Goal: Entertainment & Leisure: Consume media (video, audio)

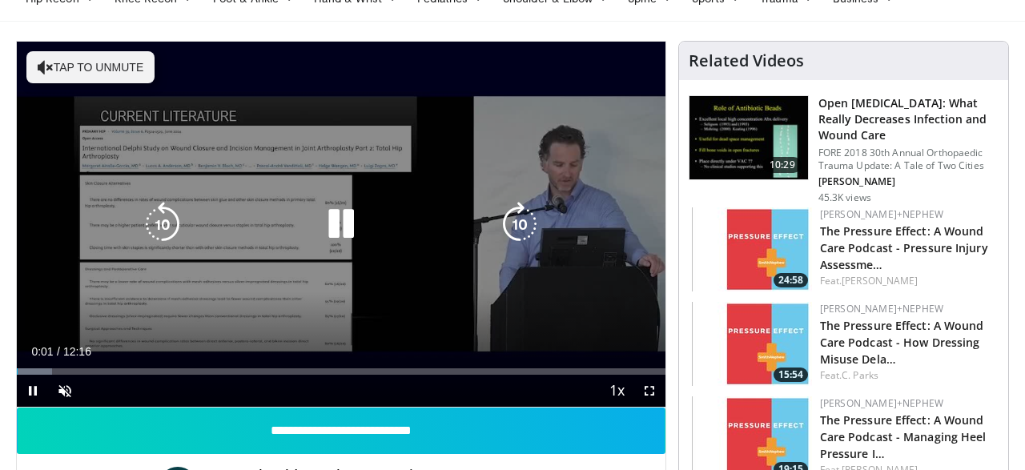
scroll to position [83, 0]
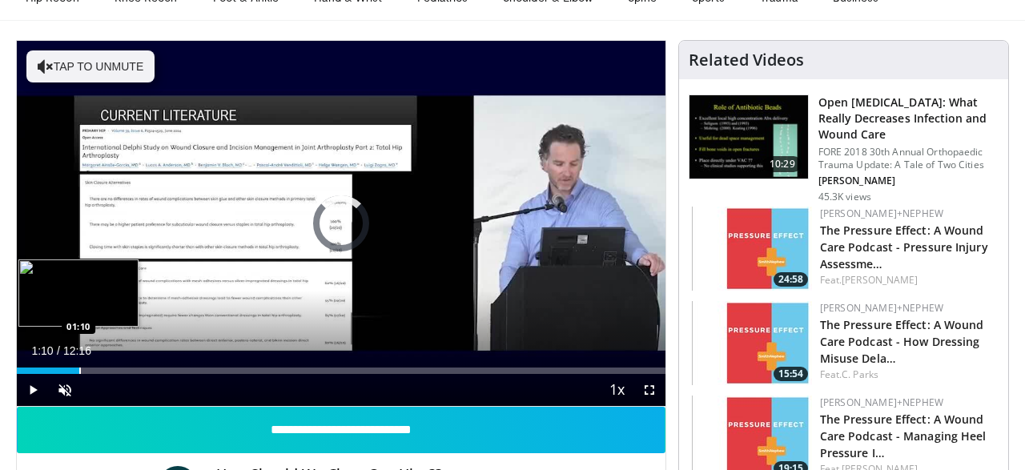
click at [79, 371] on div "Progress Bar" at bounding box center [80, 371] width 2 height 6
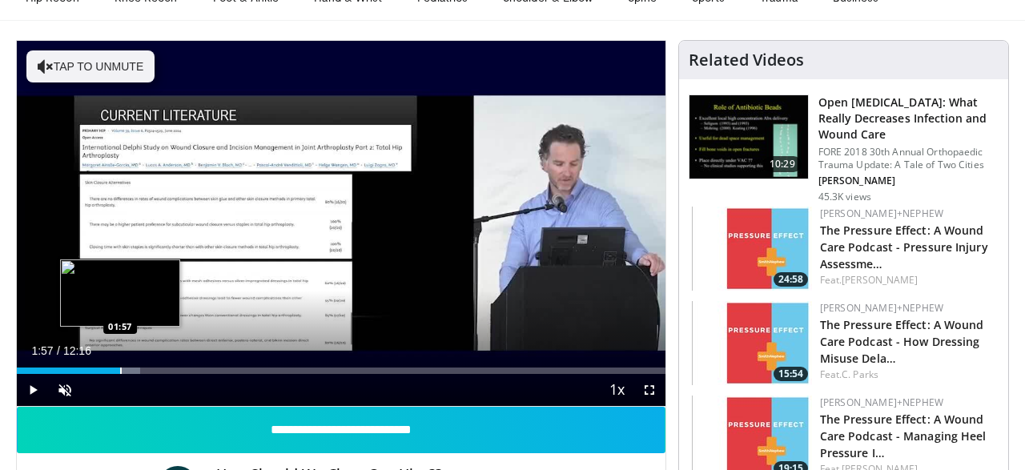
click at [119, 370] on div "Loaded : 18.98% 01:57 01:57" at bounding box center [341, 371] width 649 height 6
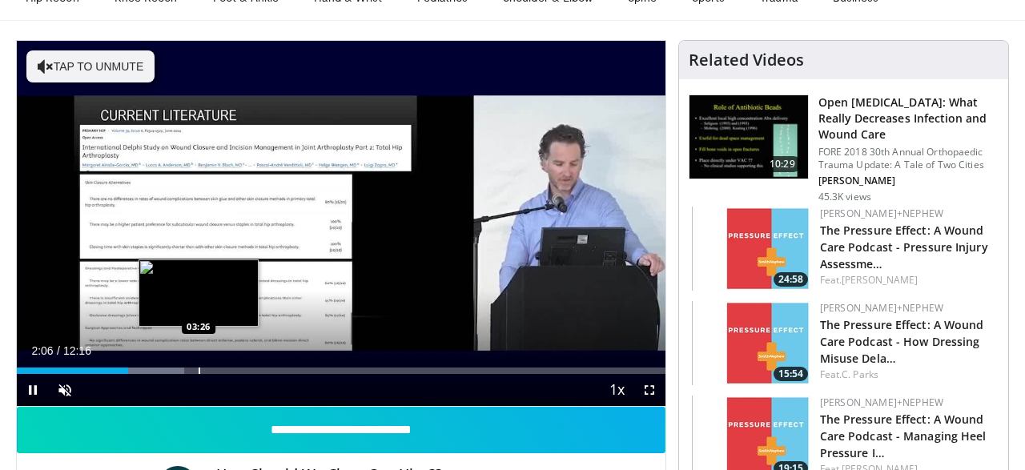
click at [198, 369] on div "Loaded : 25.76% 02:06 03:26" at bounding box center [341, 371] width 649 height 6
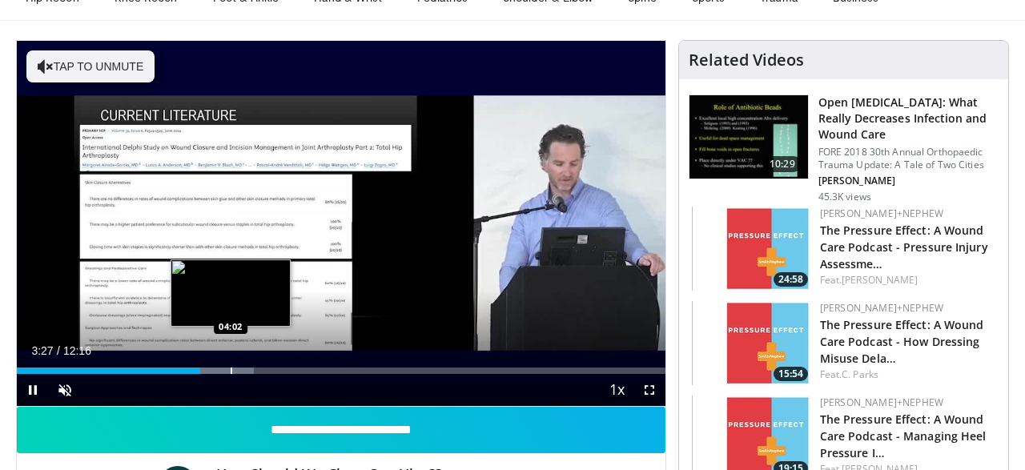
click at [231, 370] on div "Loaded : 36.62% 03:27 04:02" at bounding box center [341, 371] width 649 height 6
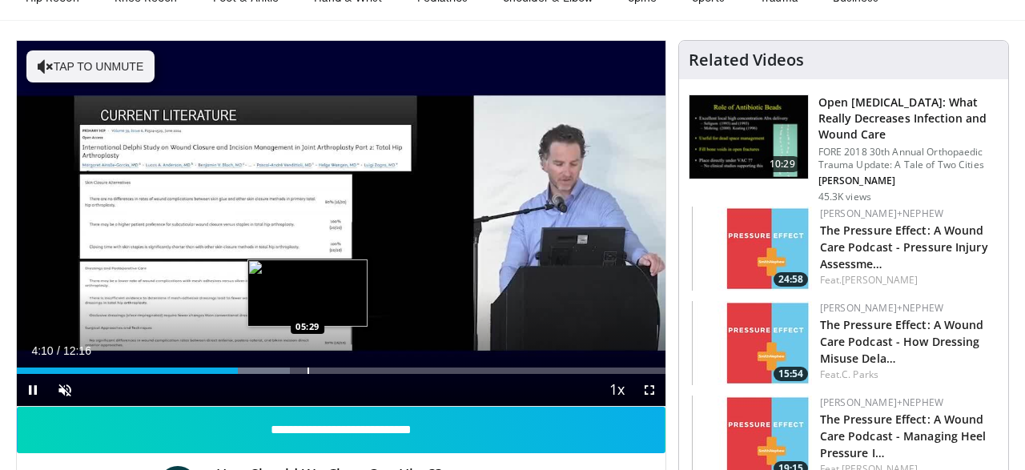
click at [308, 370] on div "Progress Bar" at bounding box center [309, 371] width 2 height 6
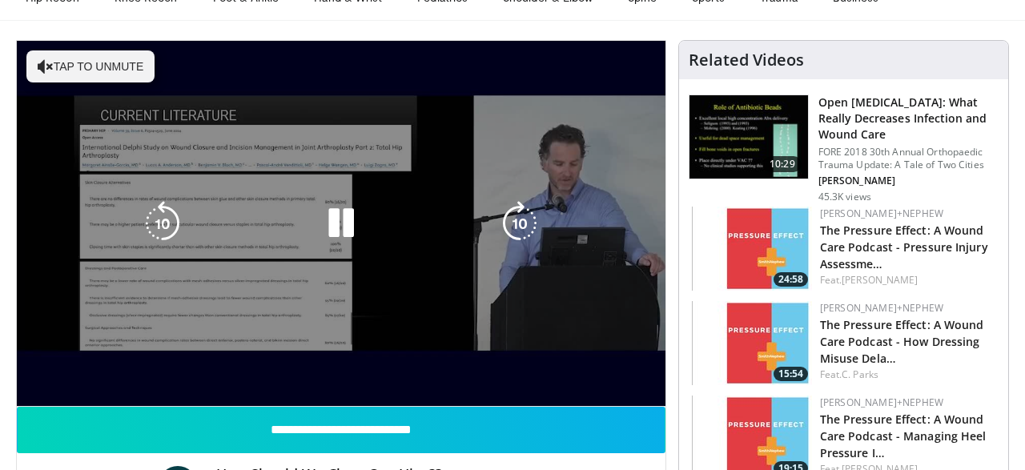
click at [347, 375] on video-js "**********" at bounding box center [341, 224] width 649 height 366
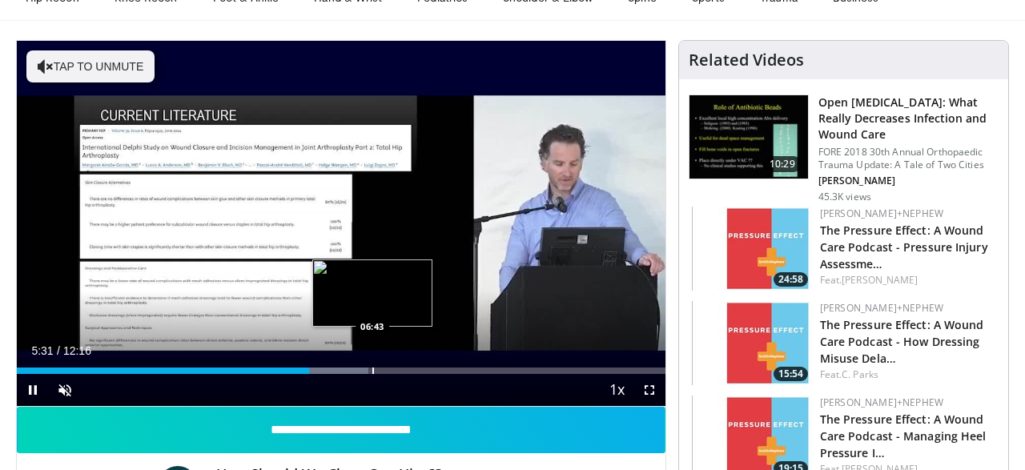
click at [374, 368] on div "Loaded : 54.25% 05:31 06:43" at bounding box center [341, 371] width 649 height 6
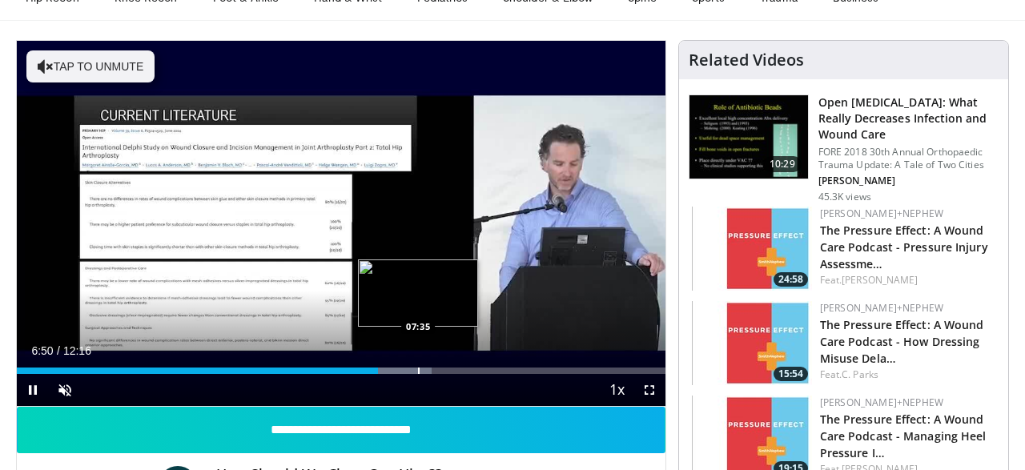
click at [417, 368] on div "Loaded : 63.92% 06:50 07:35" at bounding box center [341, 371] width 649 height 6
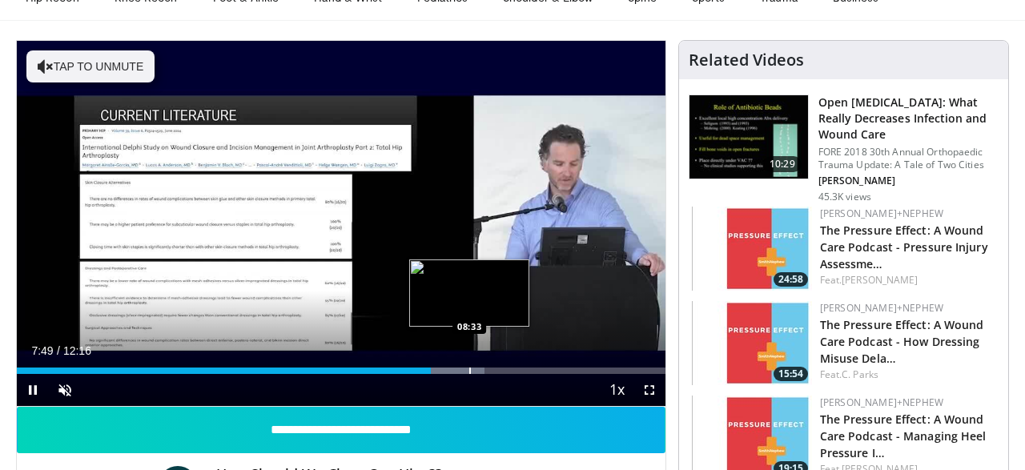
click at [469, 365] on div "Loaded : 72.08% 07:49 08:33" at bounding box center [341, 366] width 649 height 15
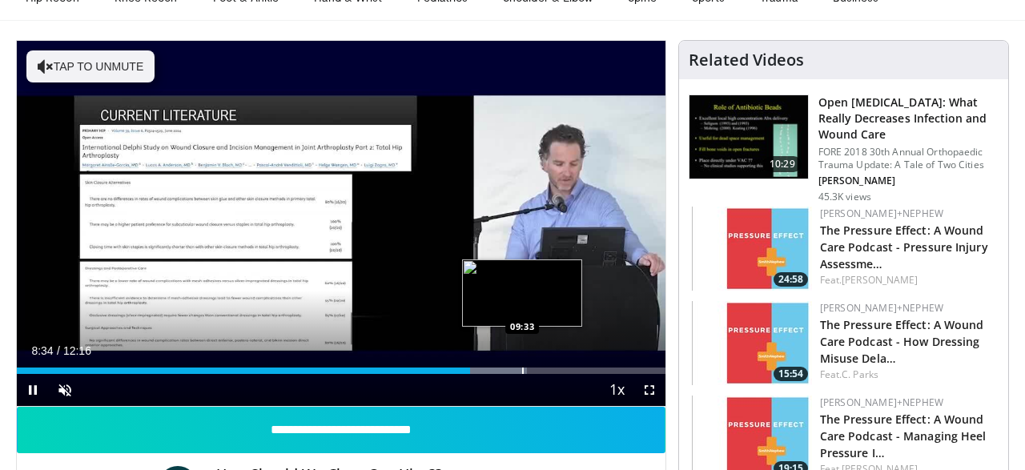
click at [523, 368] on div "Progress Bar" at bounding box center [523, 371] width 2 height 6
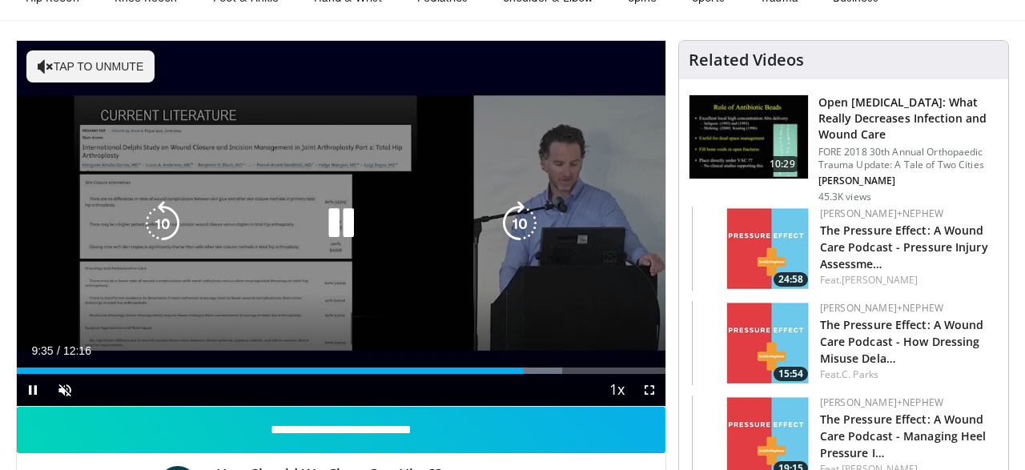
drag, startPoint x: 563, startPoint y: 369, endPoint x: 574, endPoint y: 369, distance: 11.2
click at [0, 0] on div "Progress Bar" at bounding box center [0, 0] width 0 height 0
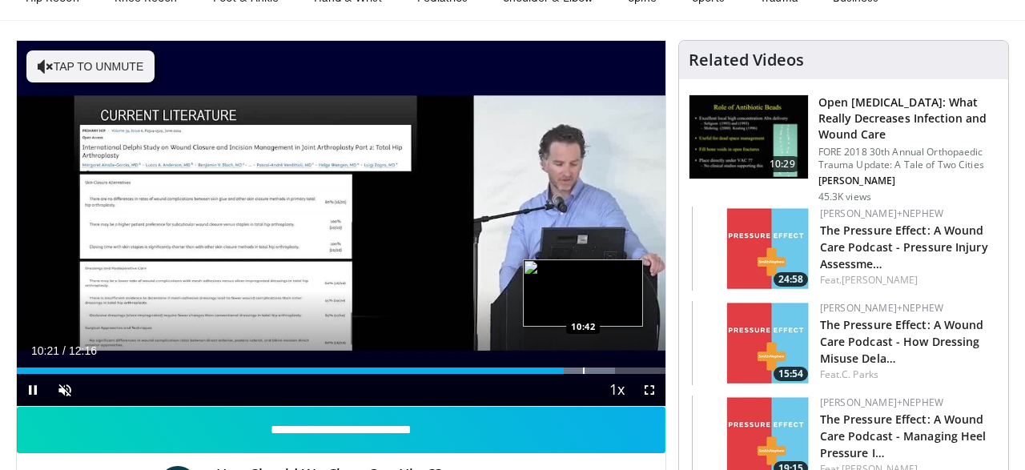
click at [585, 373] on div "Progress Bar" at bounding box center [584, 371] width 2 height 6
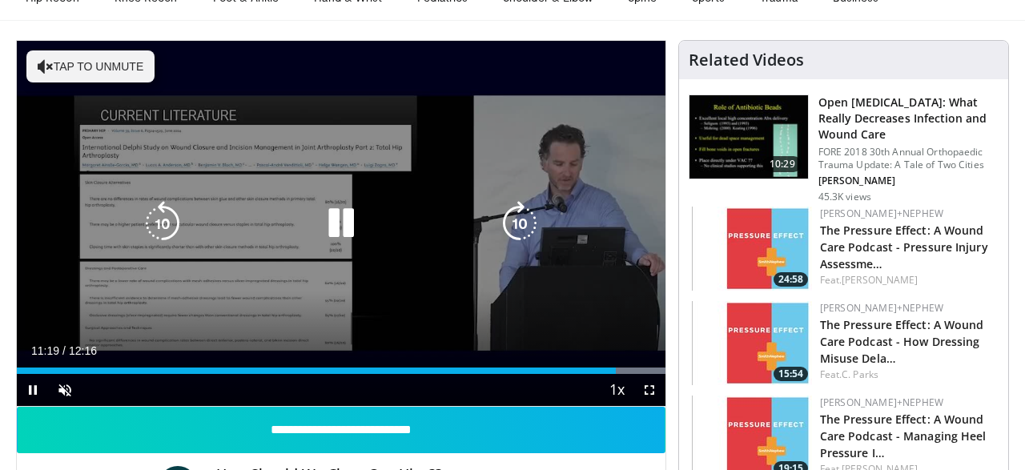
click at [301, 295] on div "10 seconds Tap to unmute" at bounding box center [341, 223] width 649 height 365
click at [353, 215] on icon "Video Player" at bounding box center [341, 223] width 45 height 45
click at [323, 225] on icon "Video Player" at bounding box center [341, 223] width 45 height 45
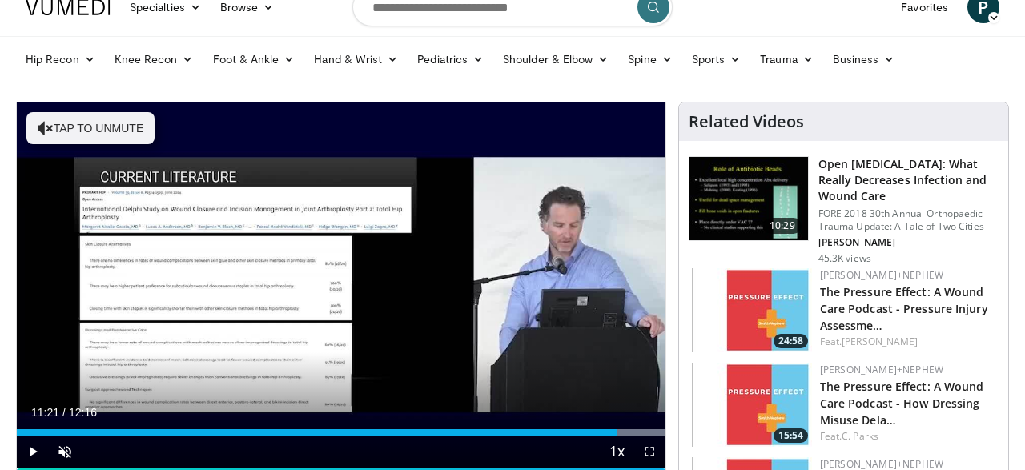
scroll to position [0, 0]
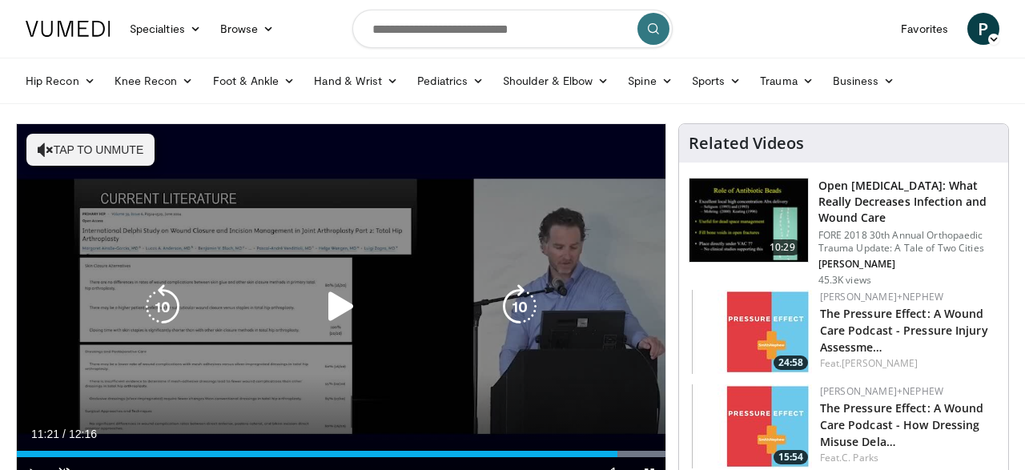
click at [154, 317] on icon "Video Player" at bounding box center [162, 306] width 45 height 45
click at [75, 321] on div "10 seconds Tap to unmute" at bounding box center [341, 306] width 649 height 365
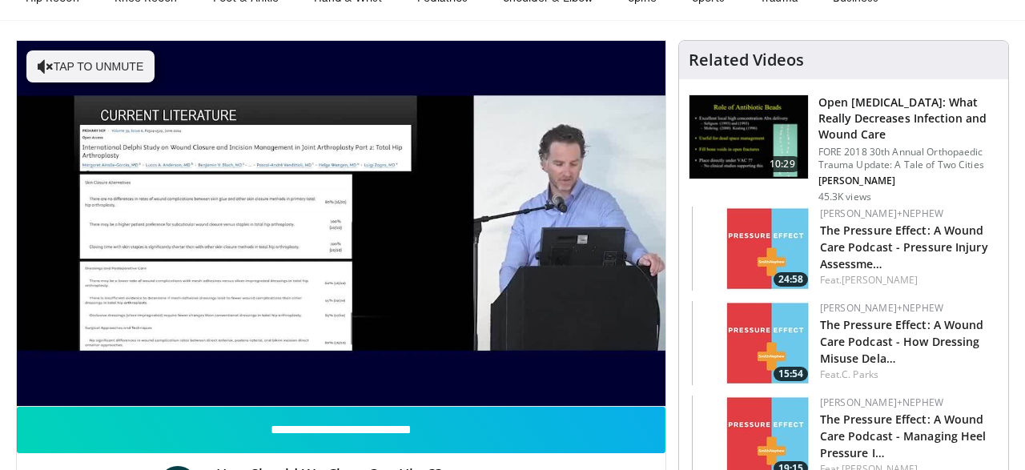
click at [650, 371] on video-js "**********" at bounding box center [341, 224] width 649 height 366
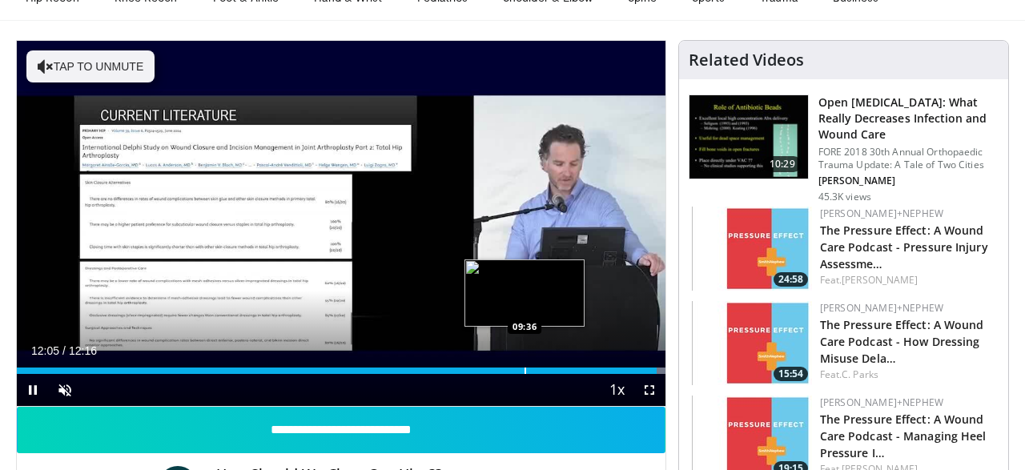
click at [526, 365] on div "Loaded : 100.00% 12:06 09:36" at bounding box center [341, 366] width 649 height 15
